Goal: Information Seeking & Learning: Learn about a topic

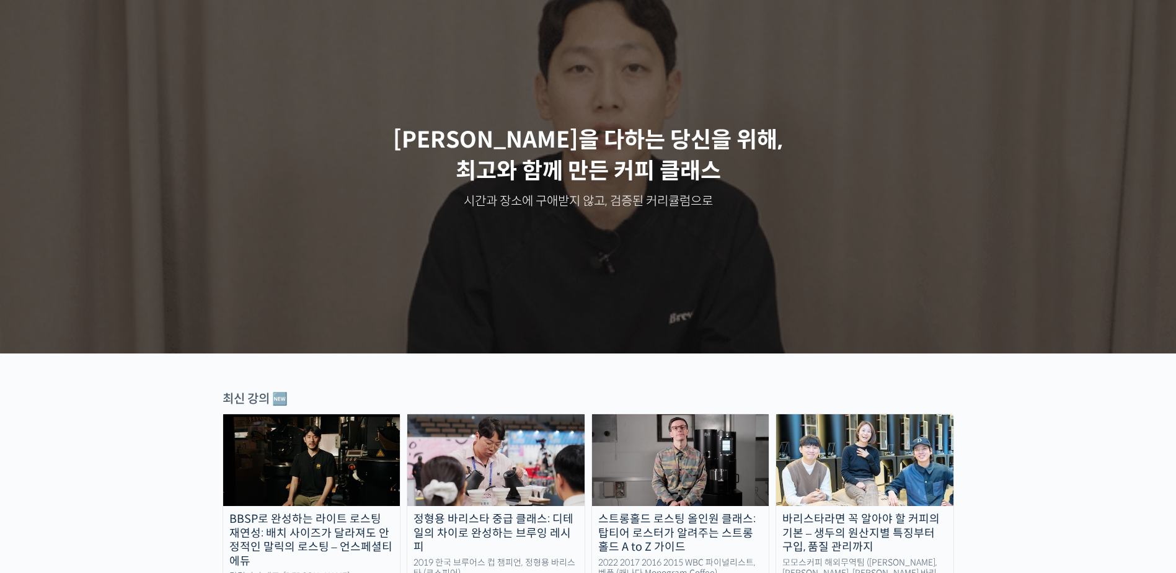
scroll to position [248, 0]
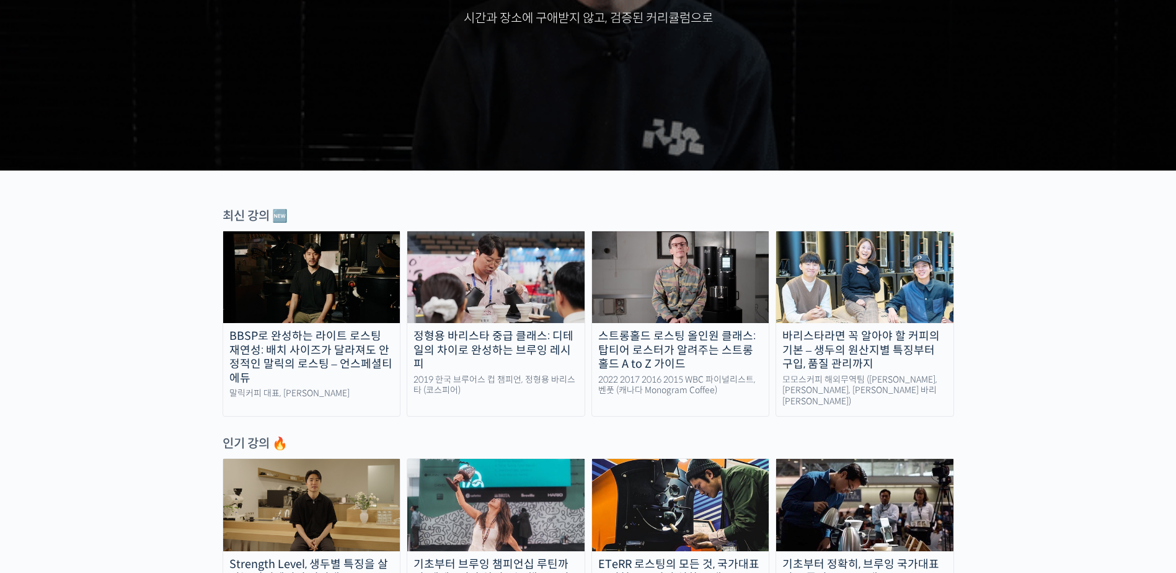
click at [516, 342] on div "정형용 바리스타 중급 클래스: 디테일의 차이로 완성하는 브루잉 레시피" at bounding box center [495, 350] width 177 height 42
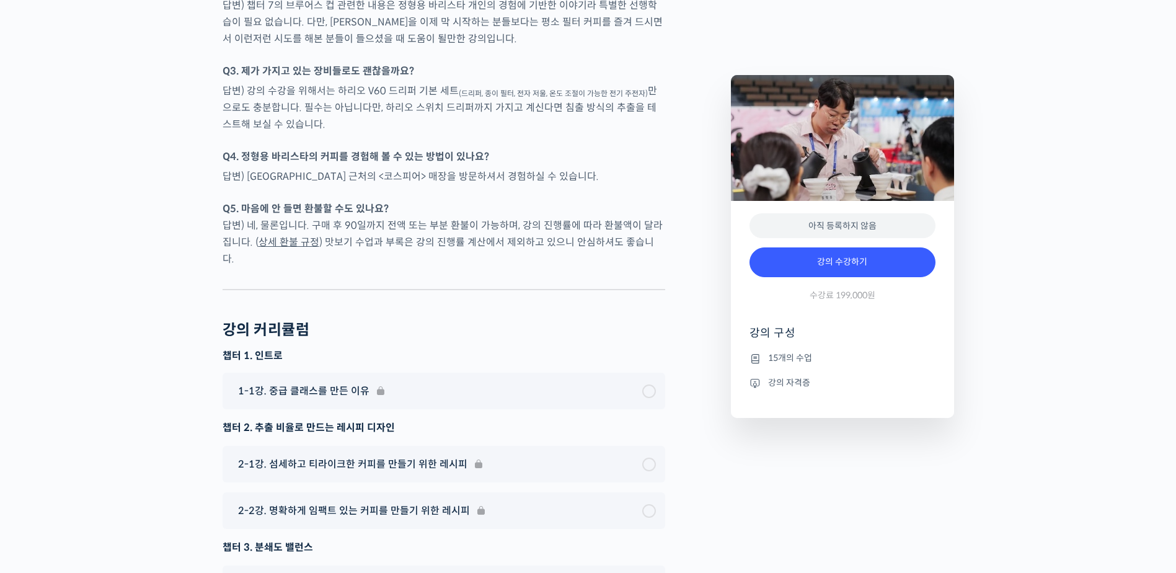
scroll to position [3347, 0]
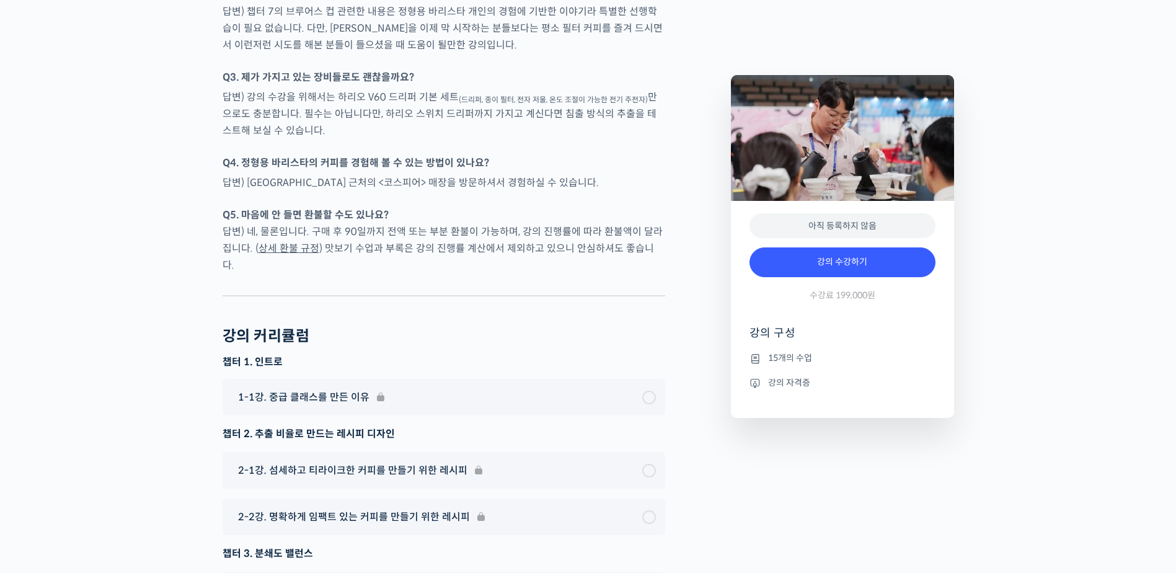
click at [788, 356] on li "15개의 수업" at bounding box center [842, 358] width 186 height 15
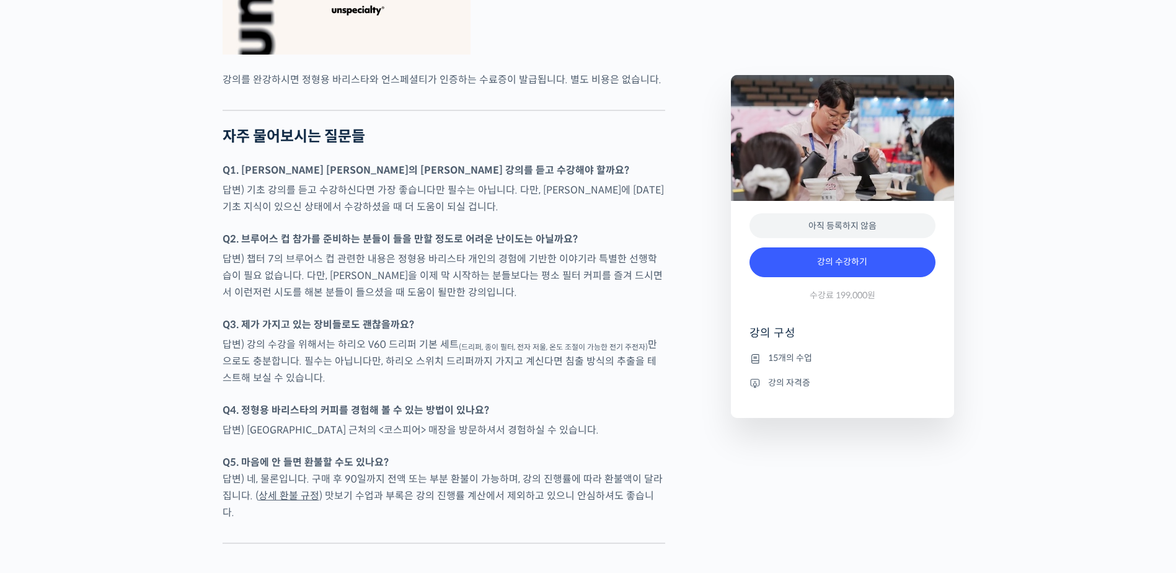
scroll to position [3099, 0]
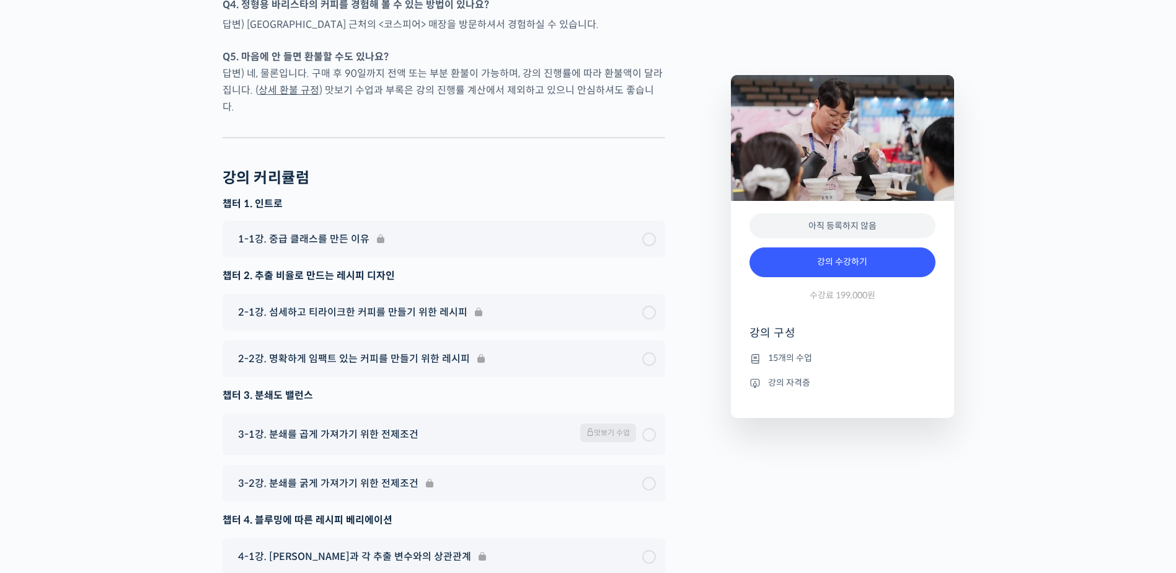
scroll to position [3533, 0]
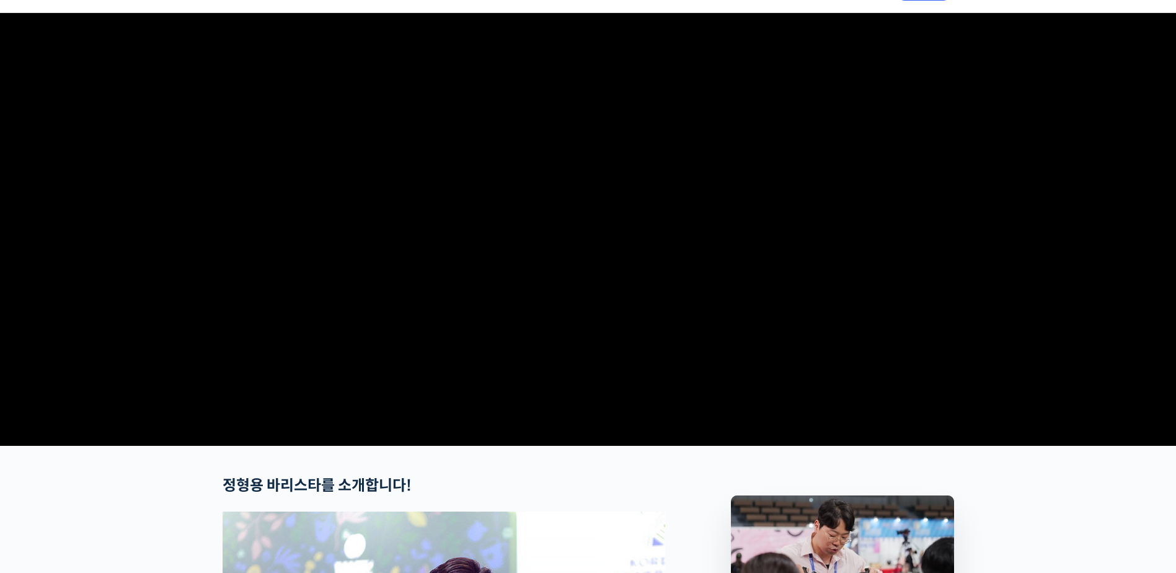
scroll to position [0, 0]
